Goal: Information Seeking & Learning: Compare options

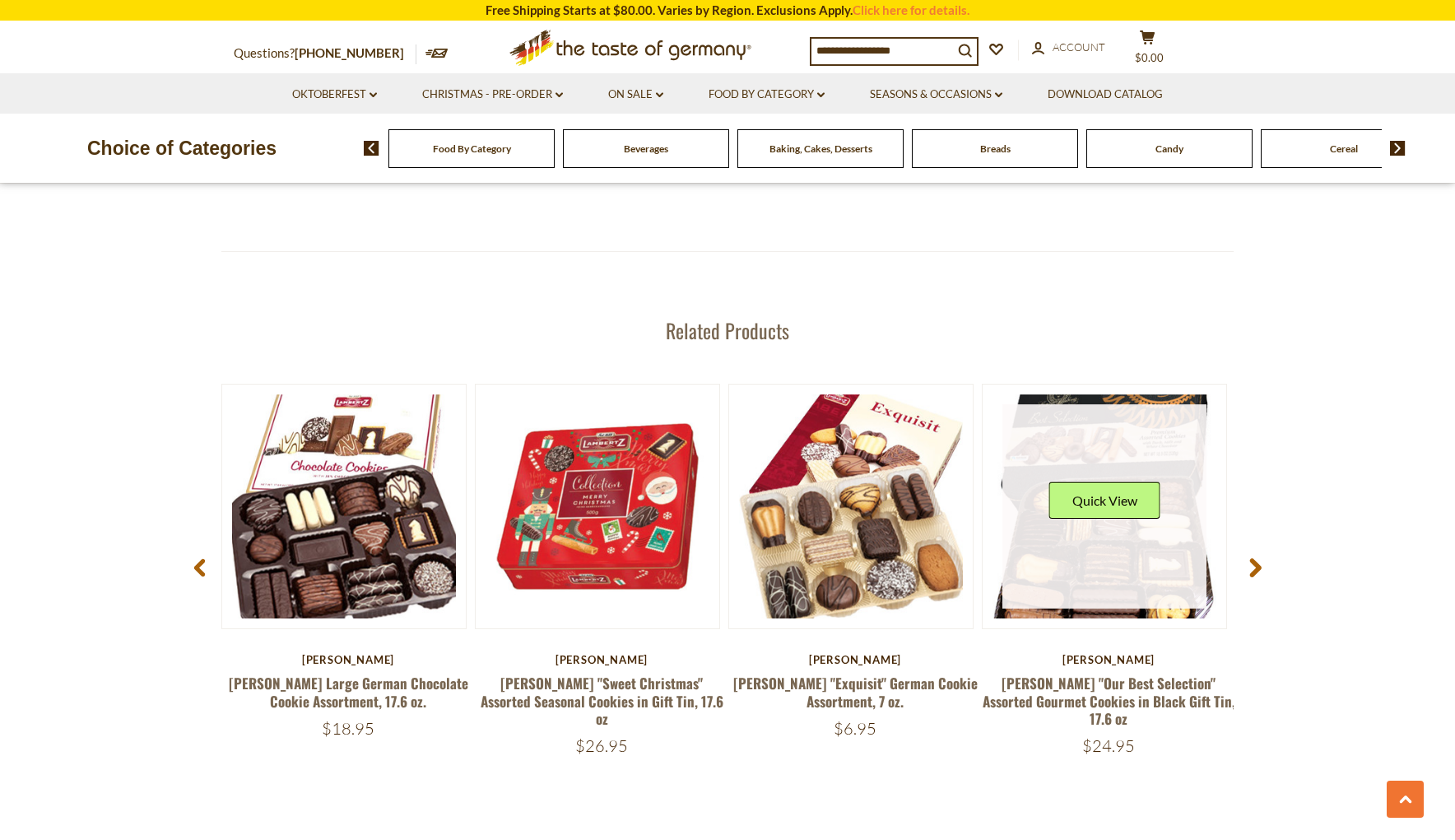
scroll to position [2072, 0]
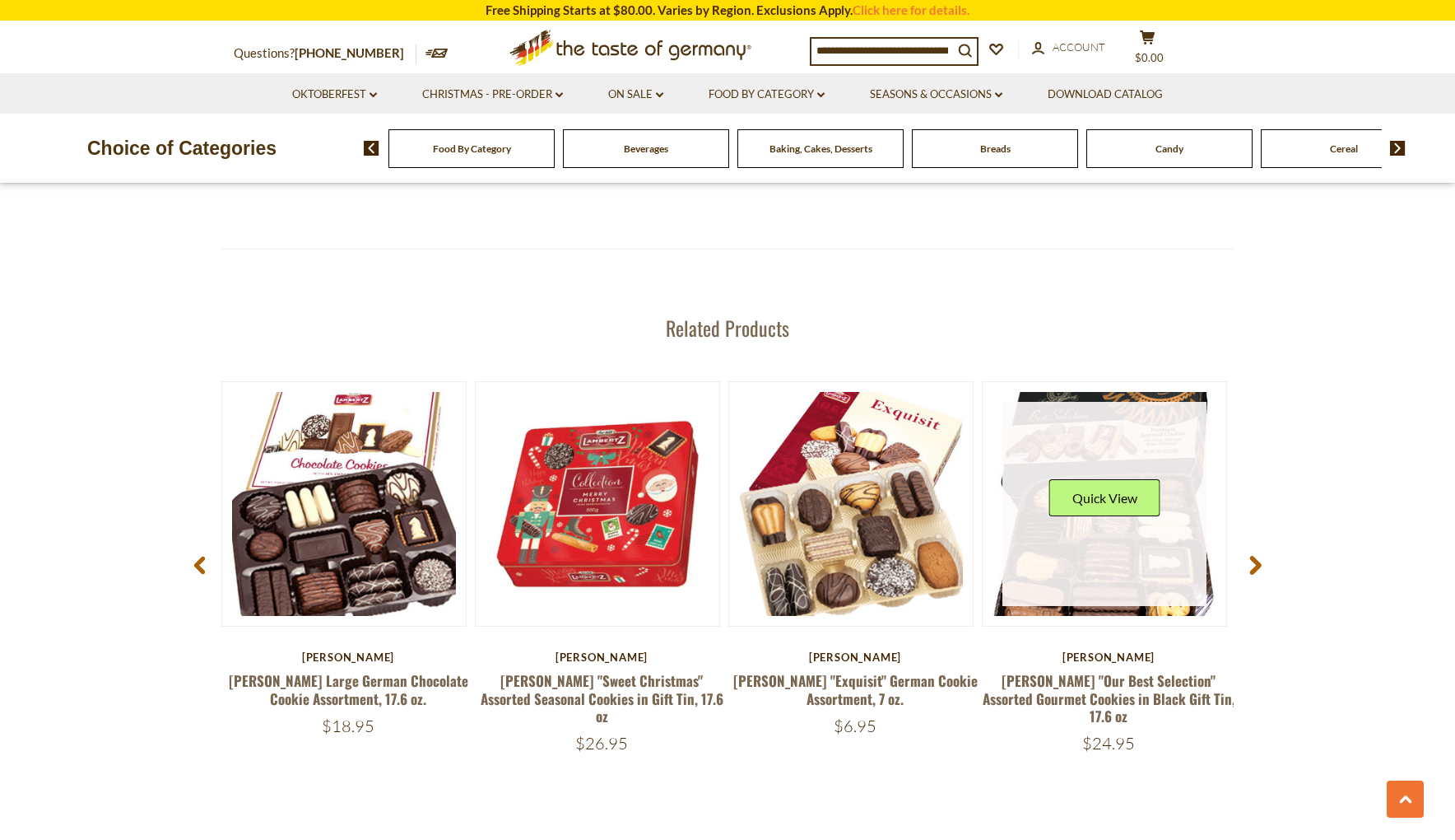
click at [1171, 516] on link at bounding box center [1105, 504] width 205 height 205
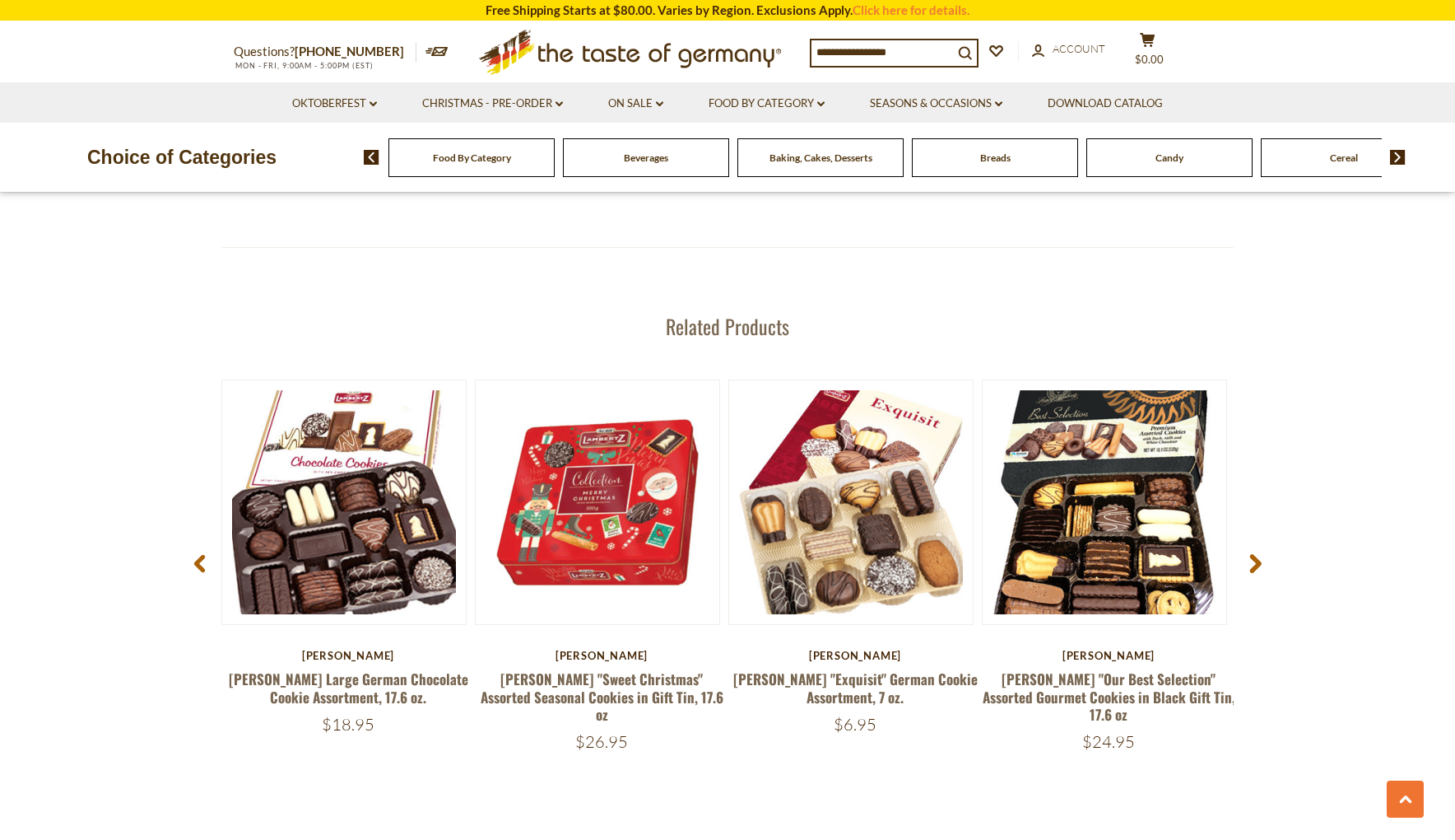
scroll to position [2128, 0]
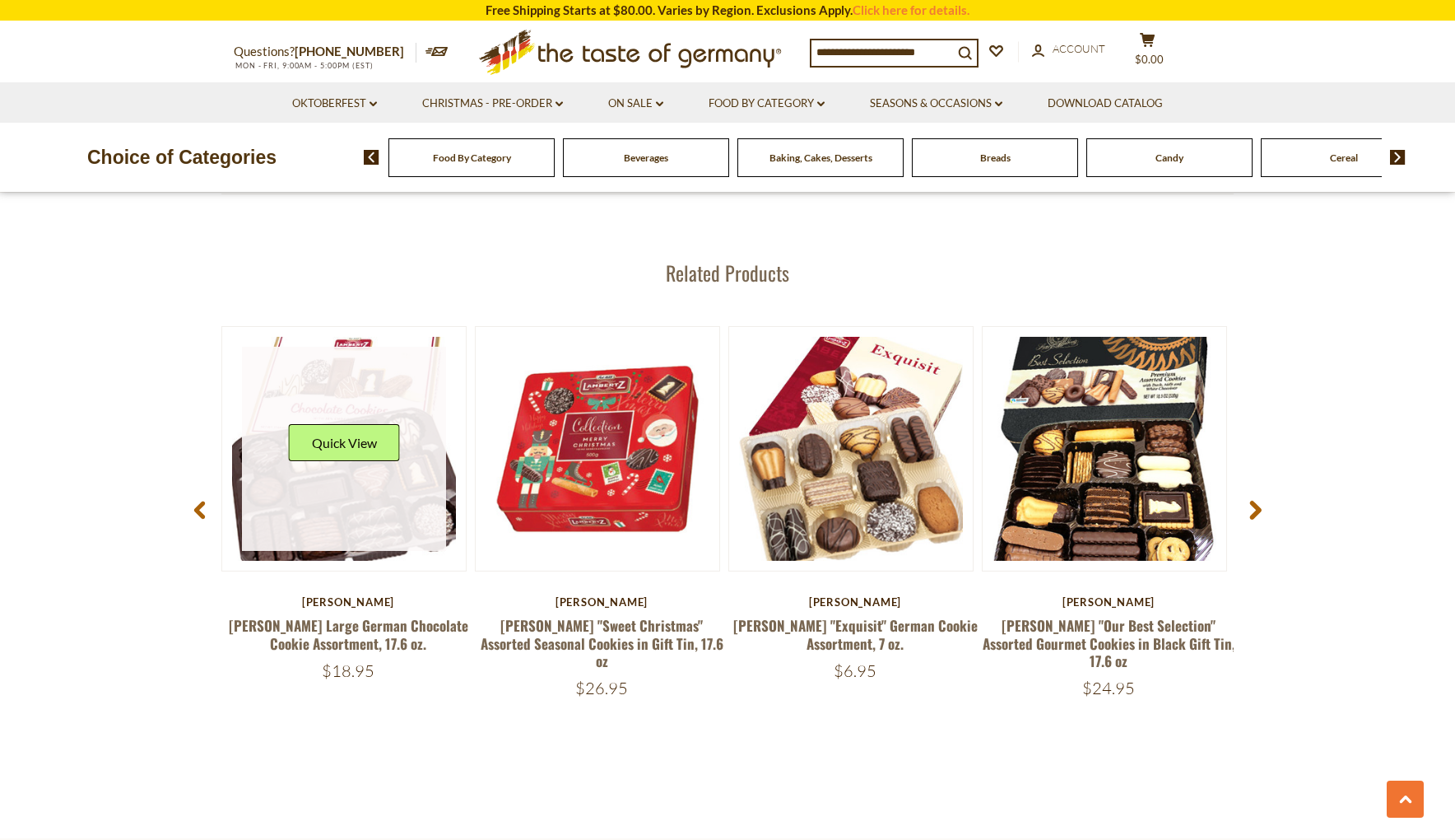
click at [312, 444] on link at bounding box center [344, 448] width 205 height 205
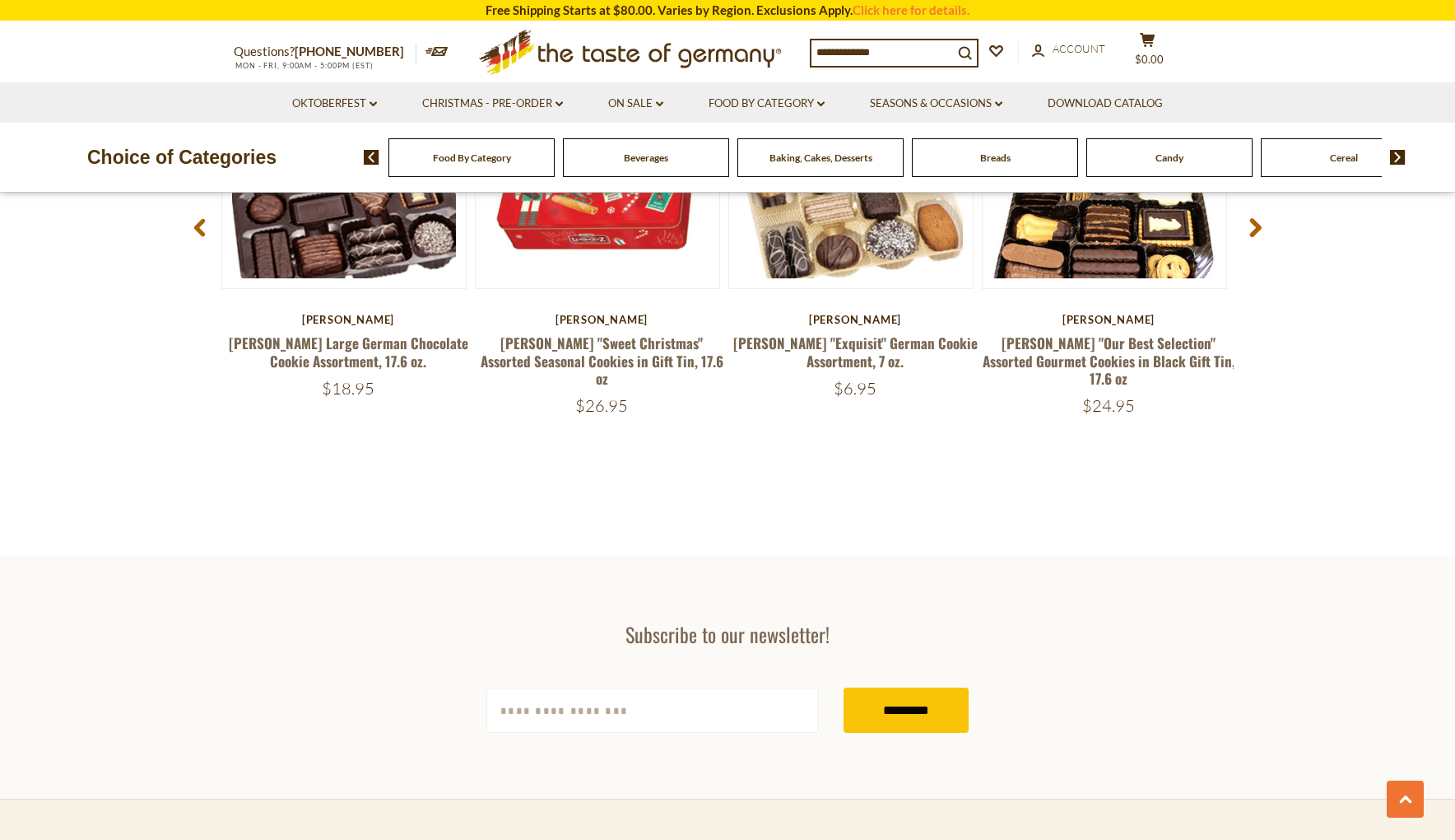
scroll to position [2128, 0]
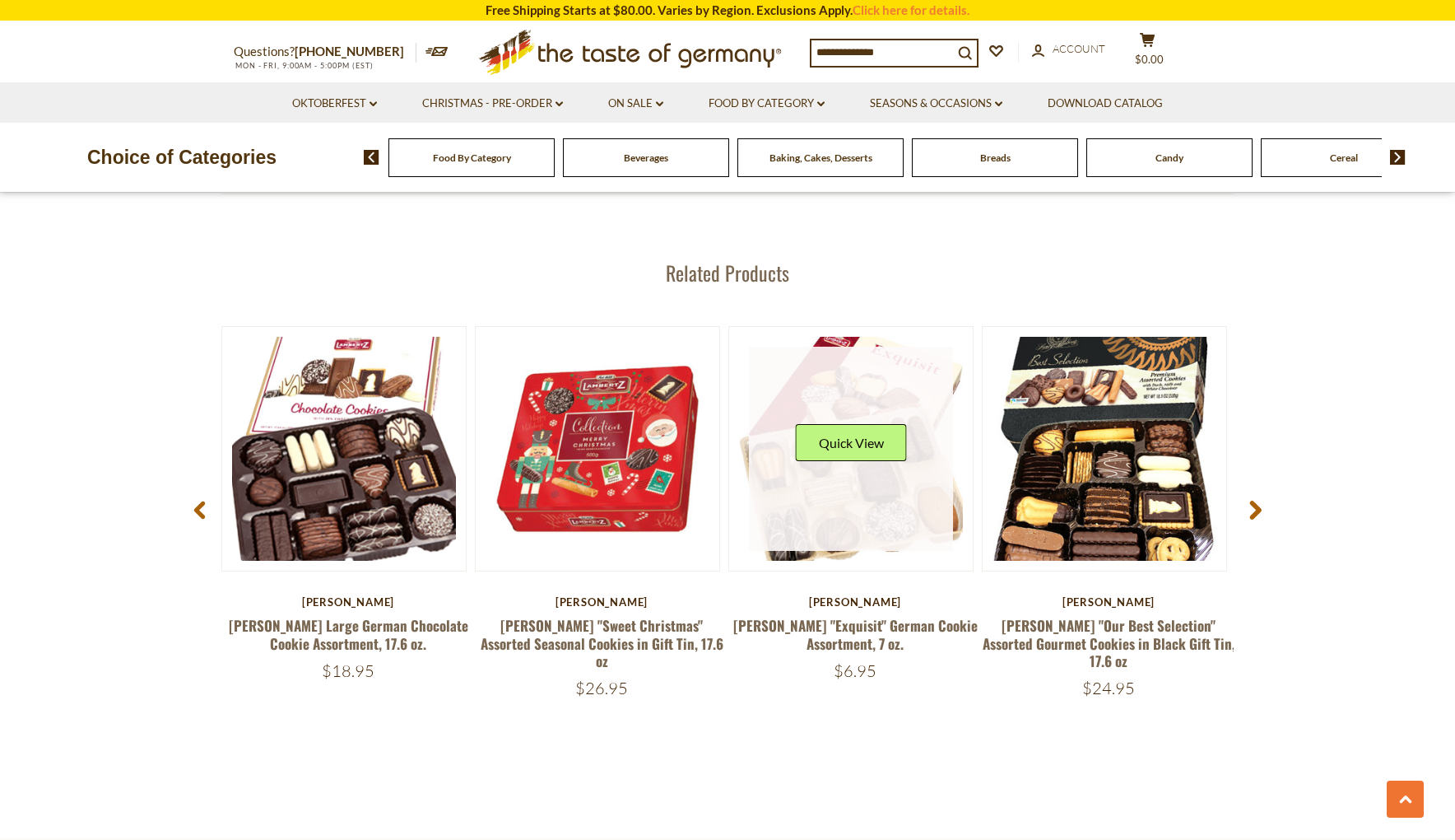
click at [837, 452] on link at bounding box center [851, 448] width 205 height 205
